Goal: Browse casually: Explore the website without a specific task or goal

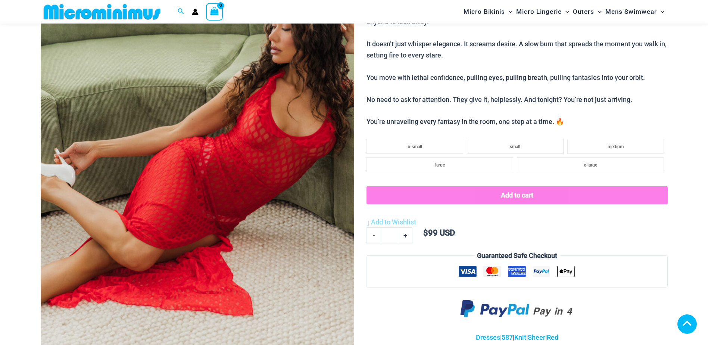
scroll to position [406, 0]
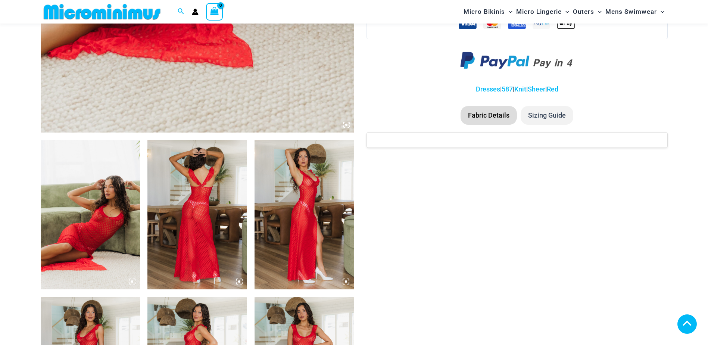
type input "**********"
click at [101, 227] on img at bounding box center [91, 214] width 100 height 149
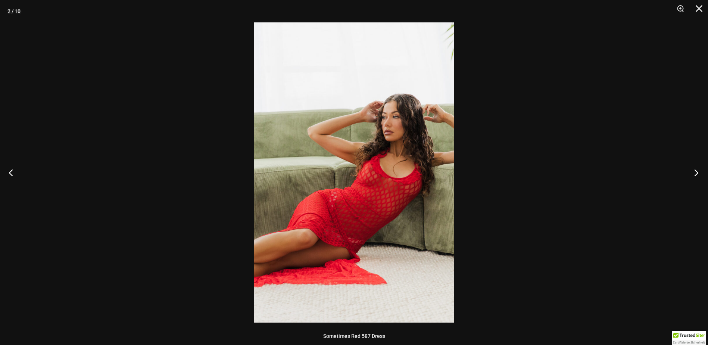
click at [697, 173] on button "Next" at bounding box center [694, 172] width 28 height 37
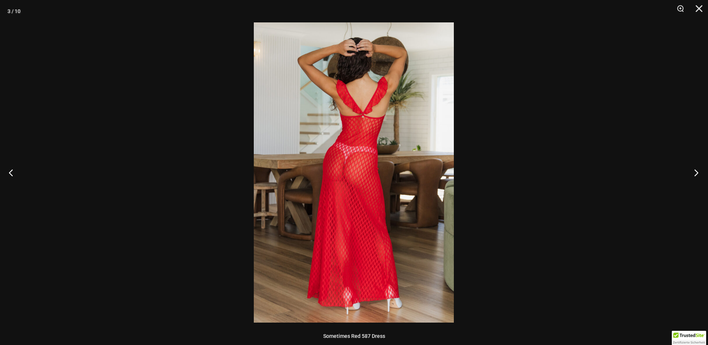
click at [697, 173] on button "Next" at bounding box center [694, 172] width 28 height 37
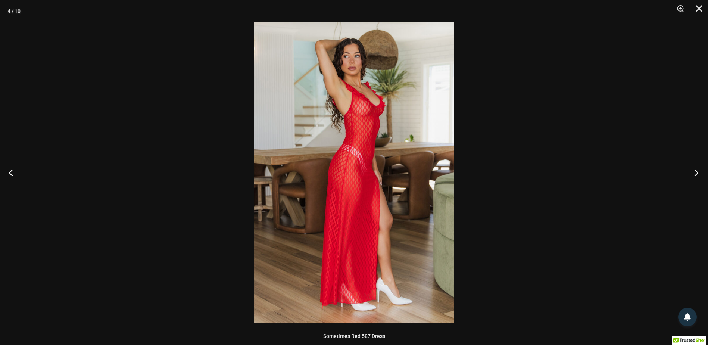
click at [696, 173] on button "Next" at bounding box center [694, 172] width 28 height 37
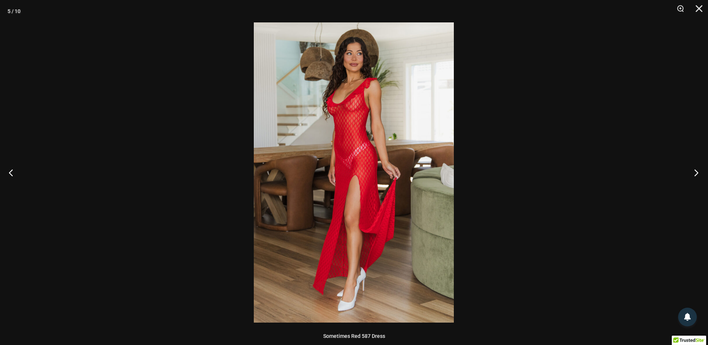
click at [696, 173] on button "Next" at bounding box center [694, 172] width 28 height 37
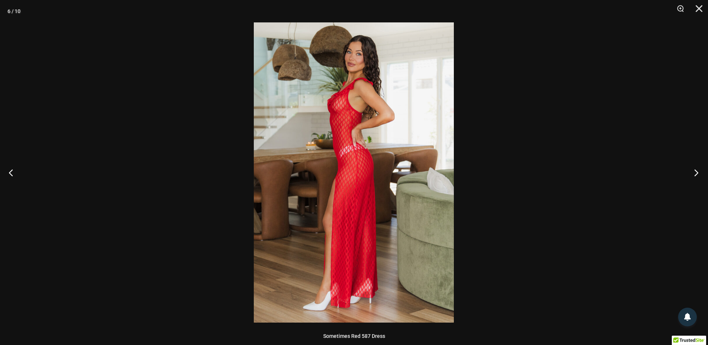
click at [696, 173] on button "Next" at bounding box center [694, 172] width 28 height 37
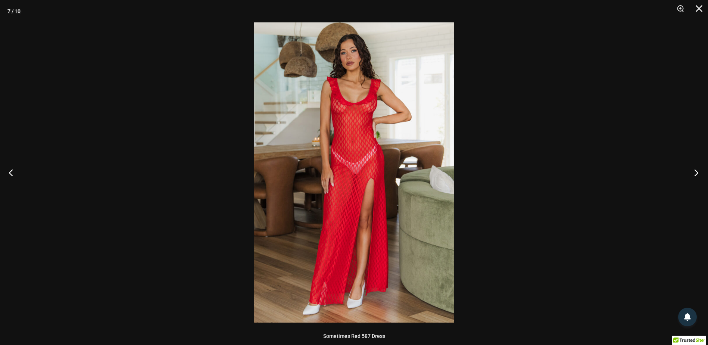
click at [695, 172] on button "Next" at bounding box center [694, 172] width 28 height 37
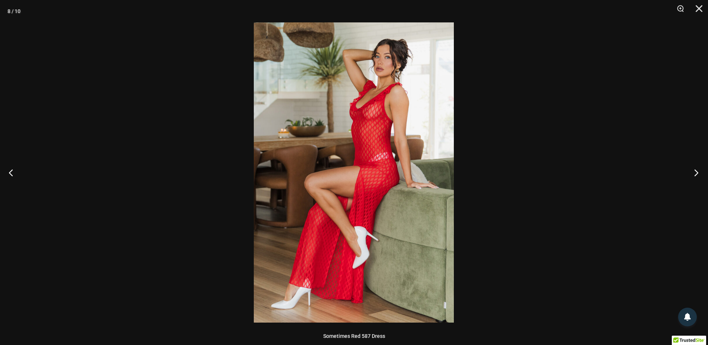
click at [695, 172] on button "Next" at bounding box center [694, 172] width 28 height 37
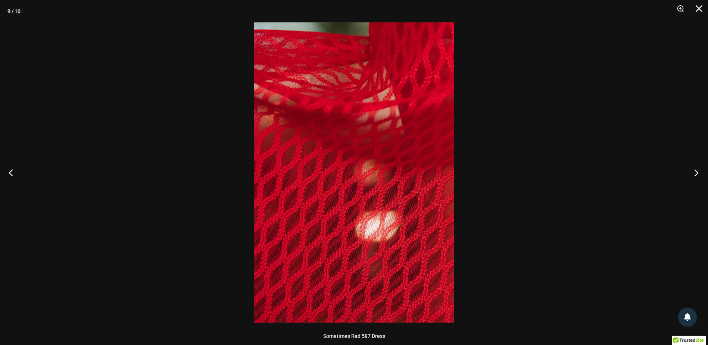
click at [695, 172] on button "Next" at bounding box center [694, 172] width 28 height 37
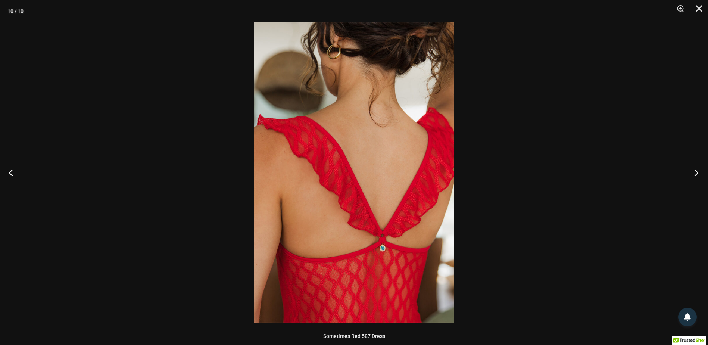
click at [695, 172] on button "Next" at bounding box center [694, 172] width 28 height 37
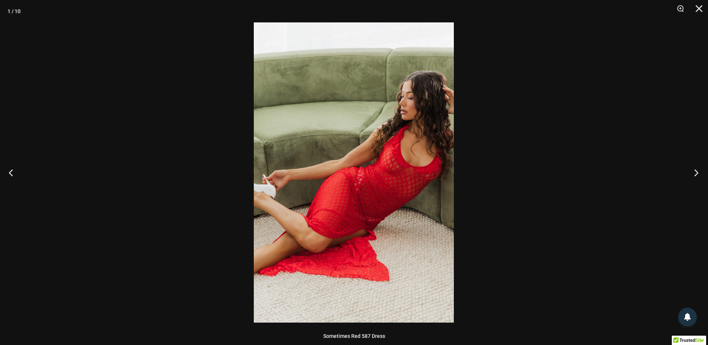
click at [695, 172] on button "Next" at bounding box center [694, 172] width 28 height 37
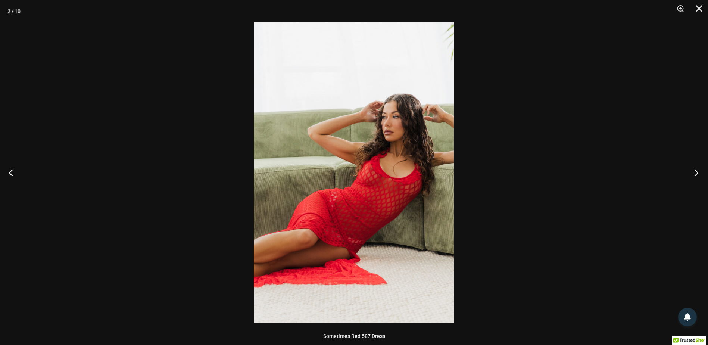
click at [695, 172] on button "Next" at bounding box center [694, 172] width 28 height 37
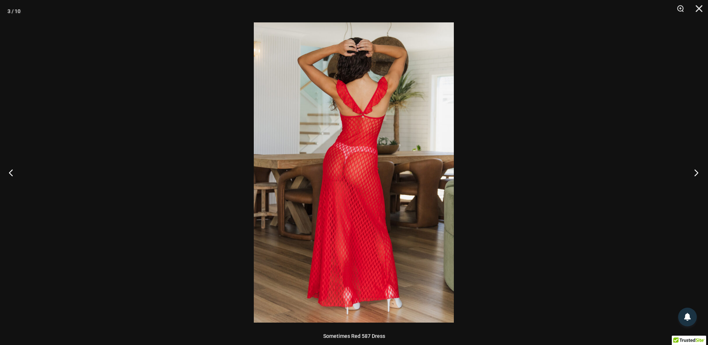
click at [695, 172] on button "Next" at bounding box center [694, 172] width 28 height 37
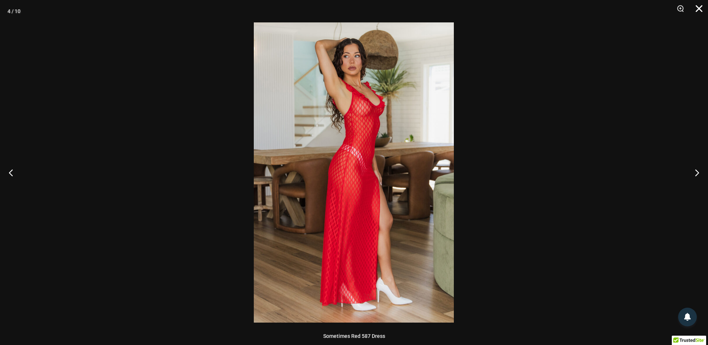
click at [703, 12] on button "Close" at bounding box center [696, 11] width 19 height 22
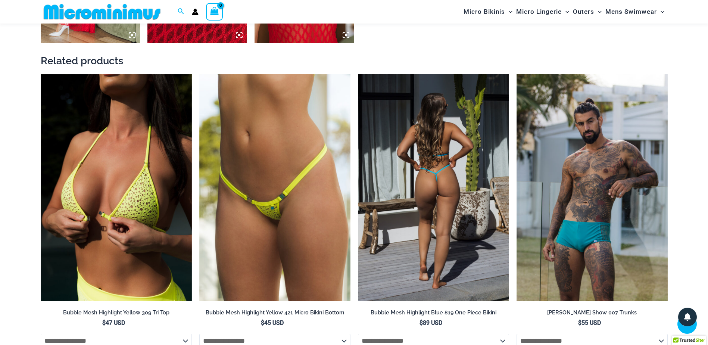
scroll to position [1003, 0]
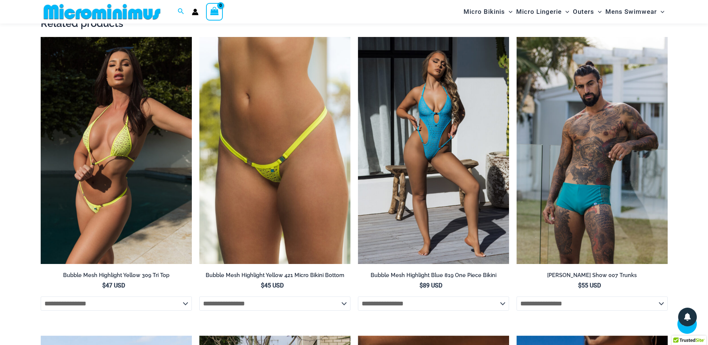
click at [127, 183] on img at bounding box center [116, 150] width 151 height 227
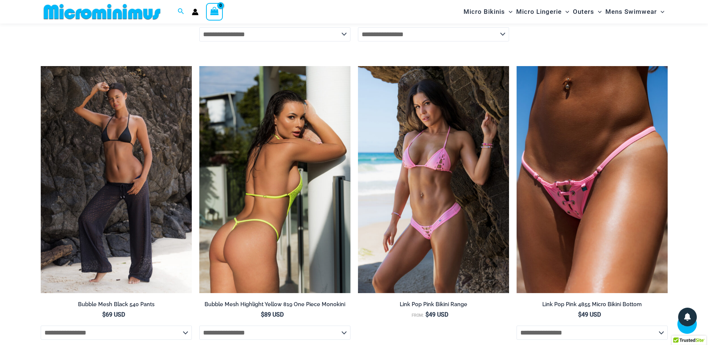
scroll to position [2013, 0]
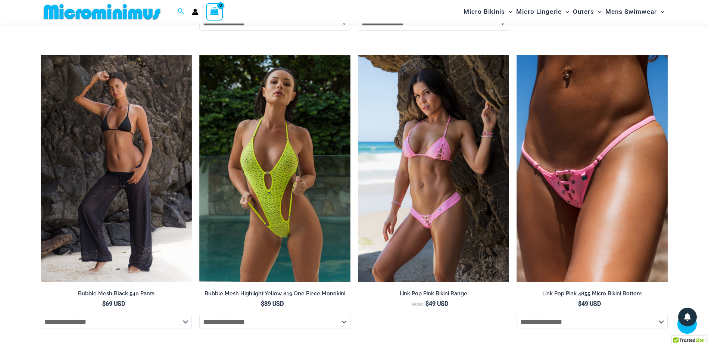
type input "**********"
drag, startPoint x: 195, startPoint y: 190, endPoint x: 197, endPoint y: 186, distance: 4.0
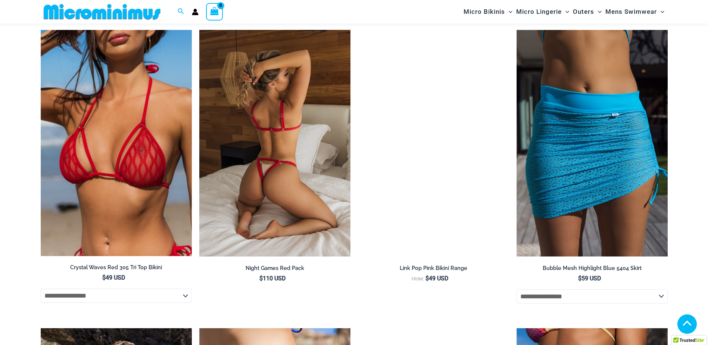
scroll to position [1608, 0]
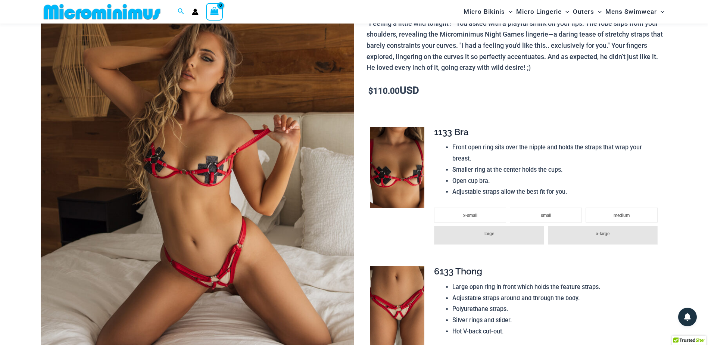
scroll to position [73, 0]
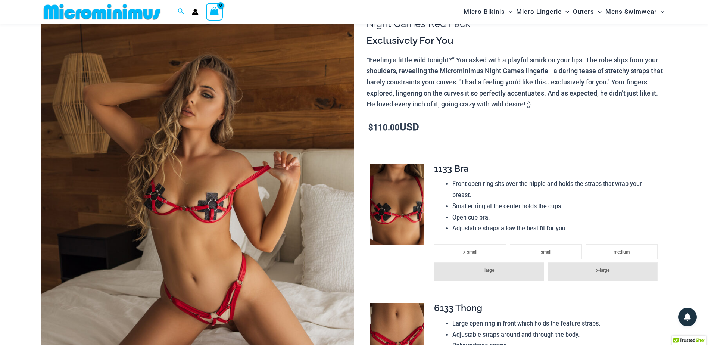
type input "**********"
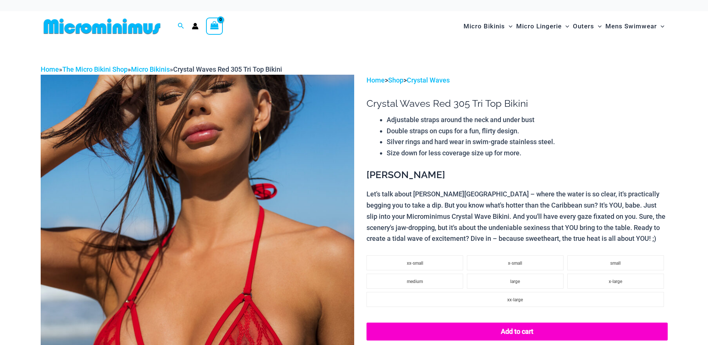
scroll to position [91, 0]
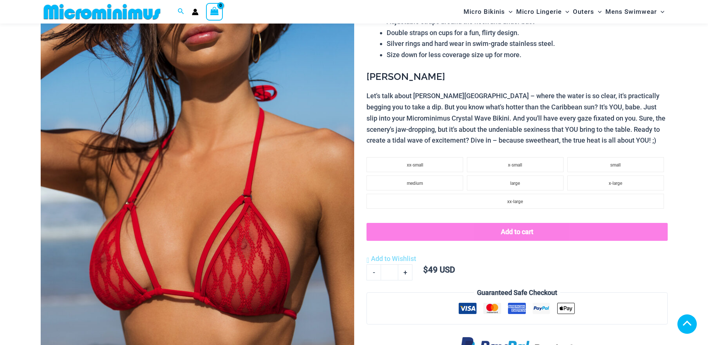
type input "**********"
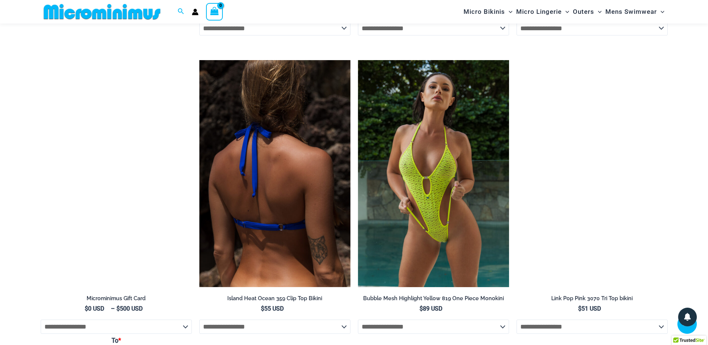
scroll to position [2552, 0]
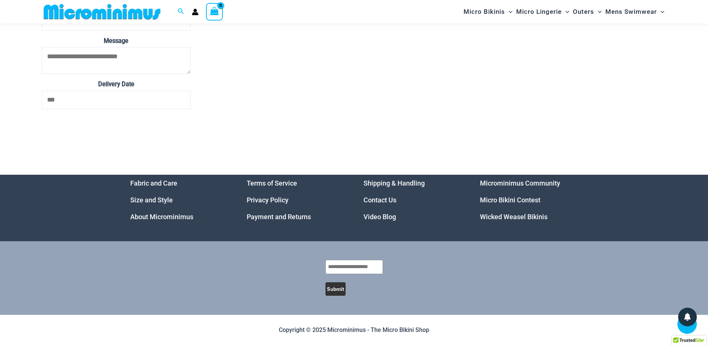
drag, startPoint x: 332, startPoint y: 134, endPoint x: 332, endPoint y: 127, distance: 6.7
